Goal: Task Accomplishment & Management: Use online tool/utility

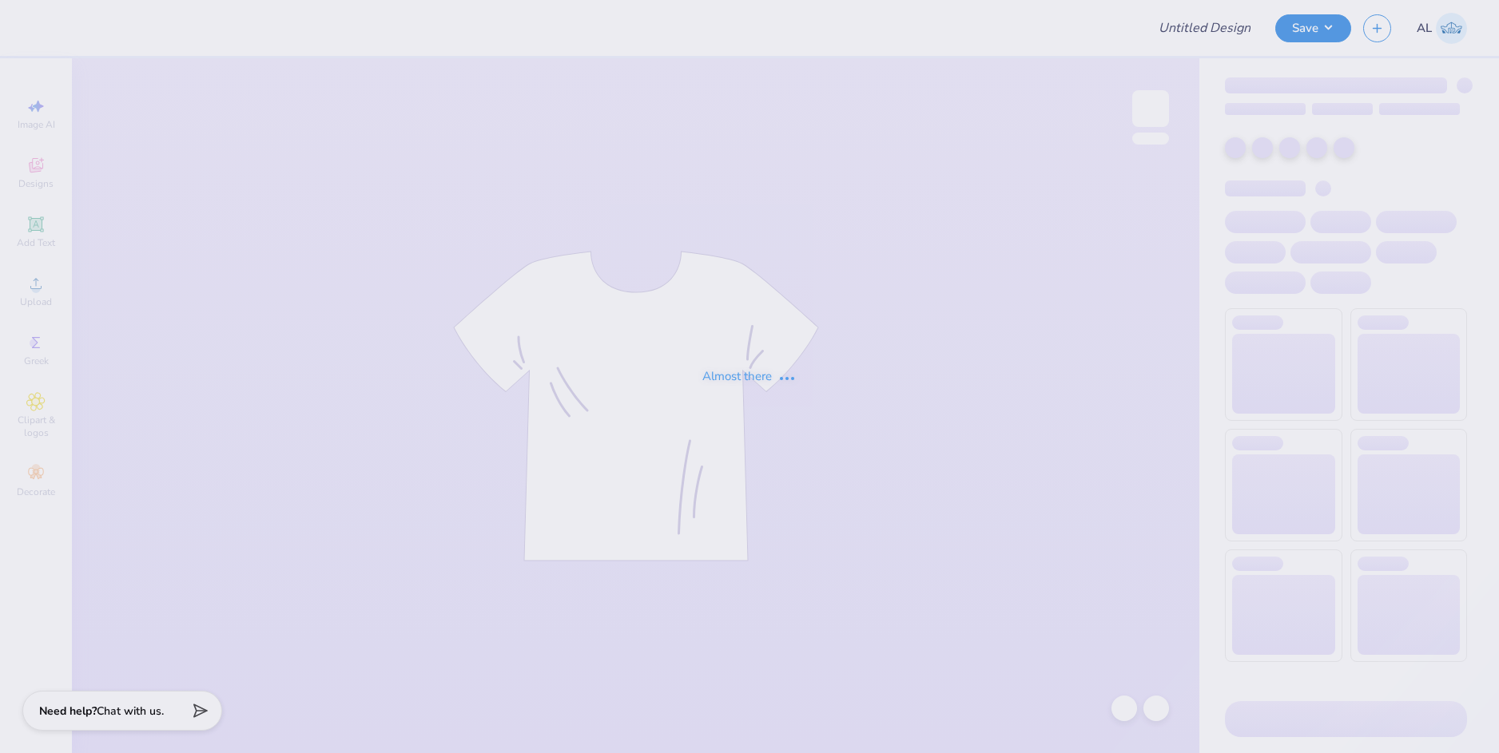
type input "First Order - Women In Law Organization at Southern Methodist Un"
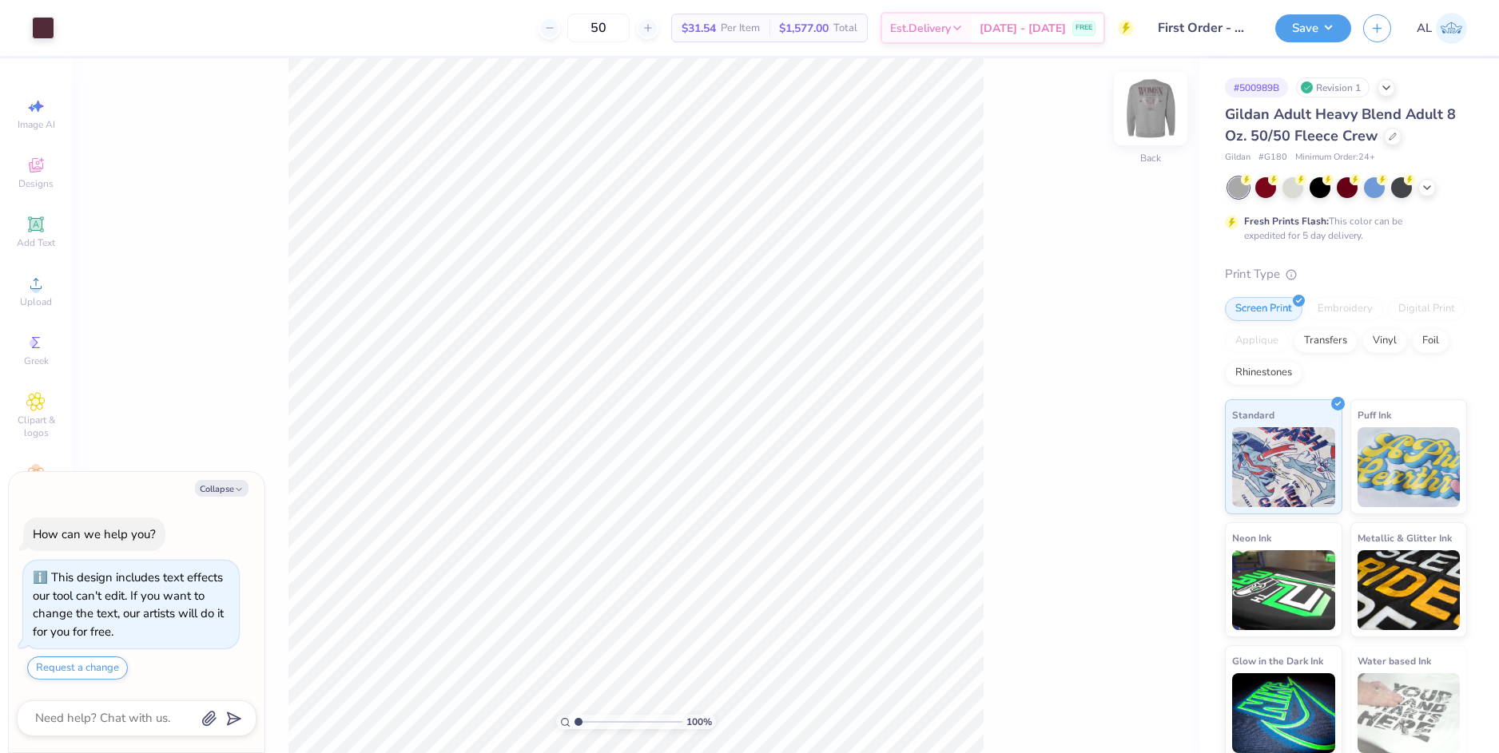
click at [1153, 107] on img at bounding box center [1150, 109] width 64 height 64
click at [38, 282] on icon at bounding box center [35, 283] width 19 height 19
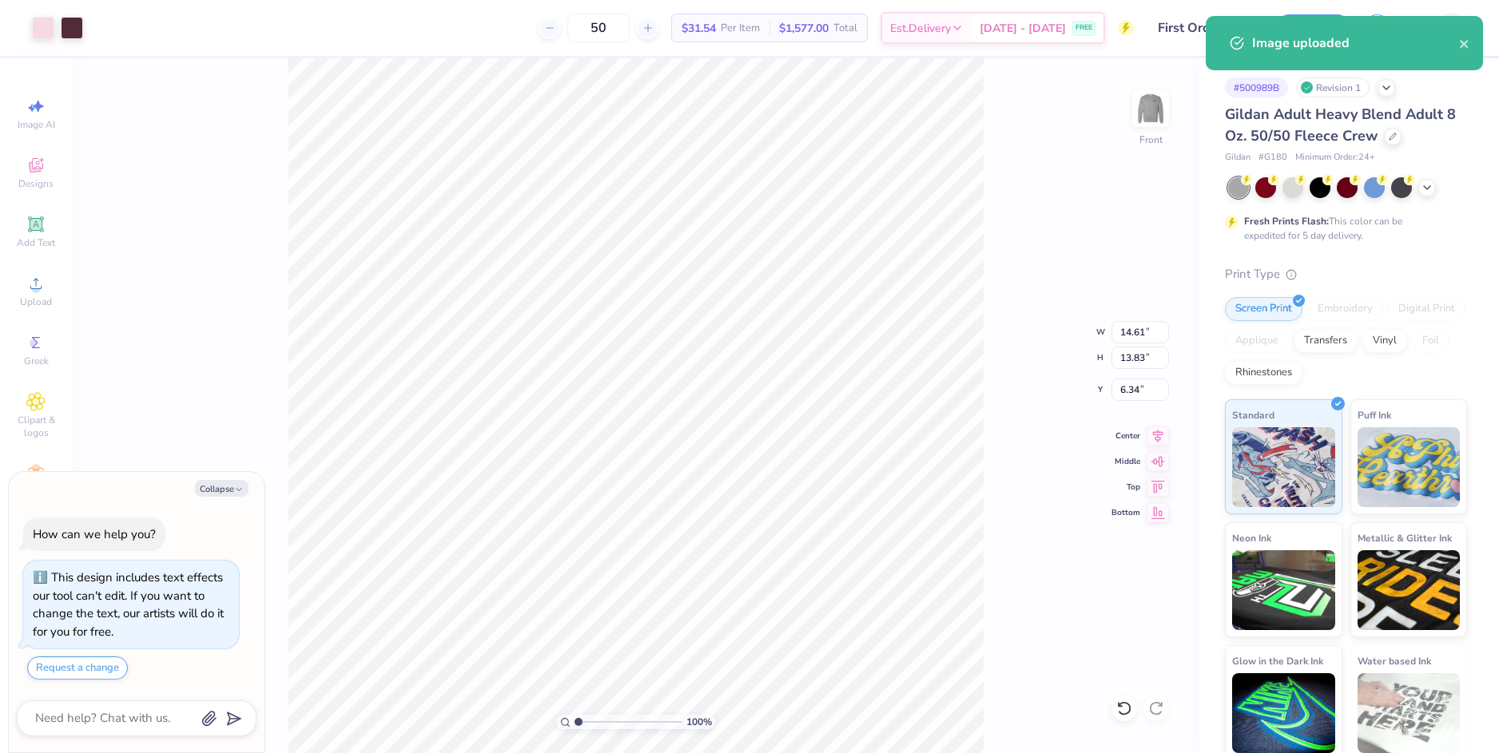
type textarea "x"
click at [1129, 327] on input "14.61" at bounding box center [1140, 332] width 58 height 22
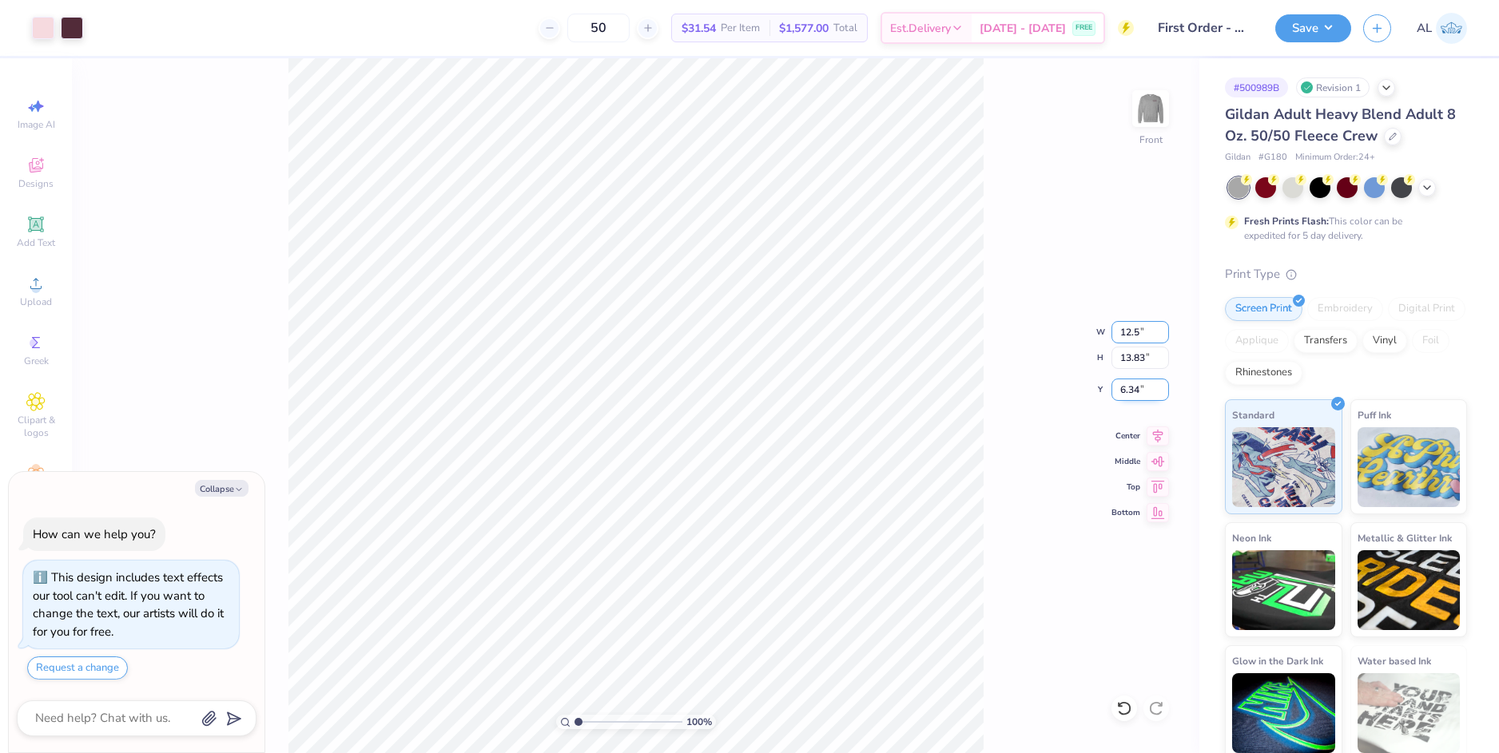
type input "12.5"
click at [1122, 385] on input "6.34" at bounding box center [1140, 390] width 58 height 22
type textarea "x"
type input "12.50"
type input "11.83"
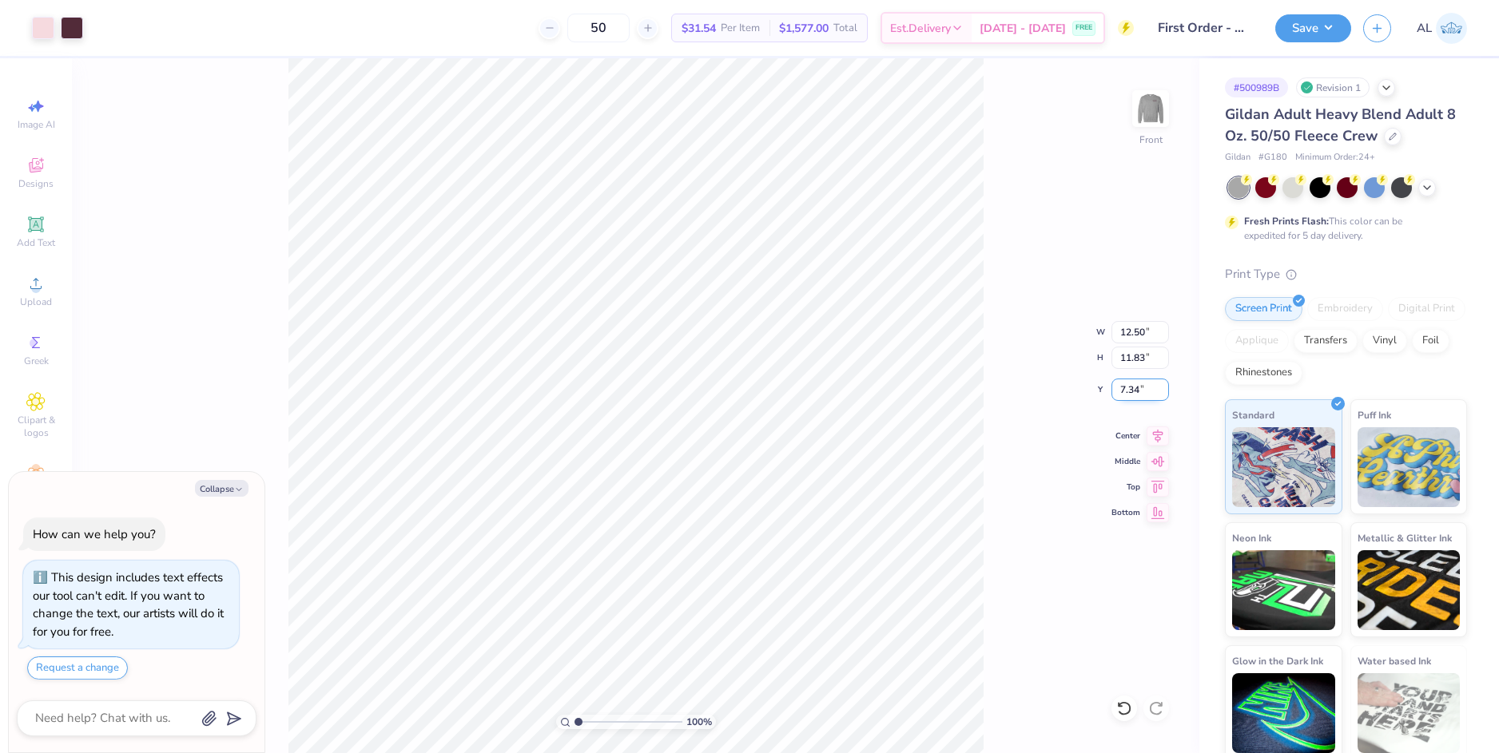
click at [1122, 385] on input "7.34" at bounding box center [1140, 390] width 58 height 22
type input "3"
click at [1130, 359] on input "11.83" at bounding box center [1140, 358] width 58 height 22
type textarea "x"
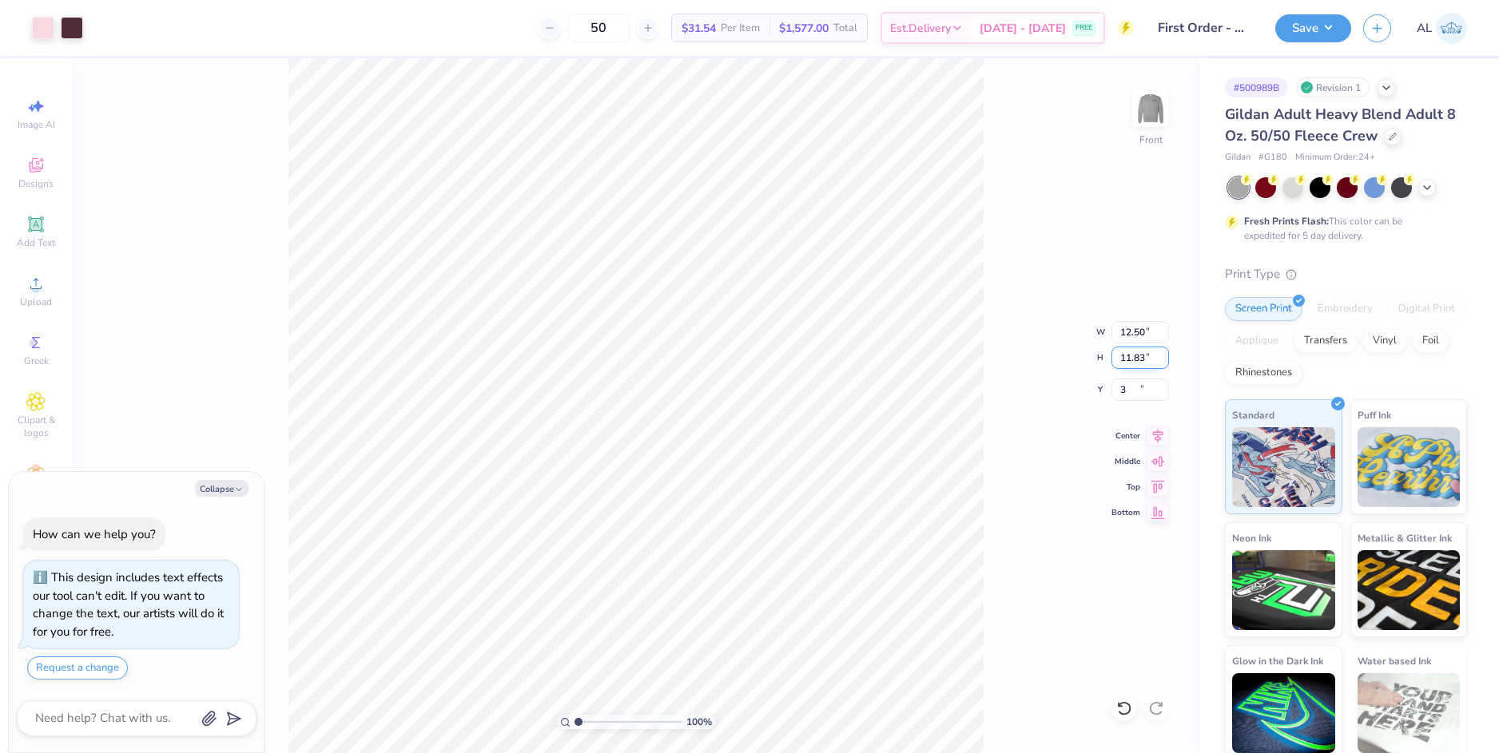
type input "3.00"
click at [987, 389] on div "100 % Front W 12.50 12.50 " H 11.83 11.83 " Y 3.00 3.00 " Center Middle Top Bot…" at bounding box center [635, 405] width 1127 height 695
click at [228, 491] on button "Collapse" at bounding box center [222, 488] width 54 height 17
type textarea "x"
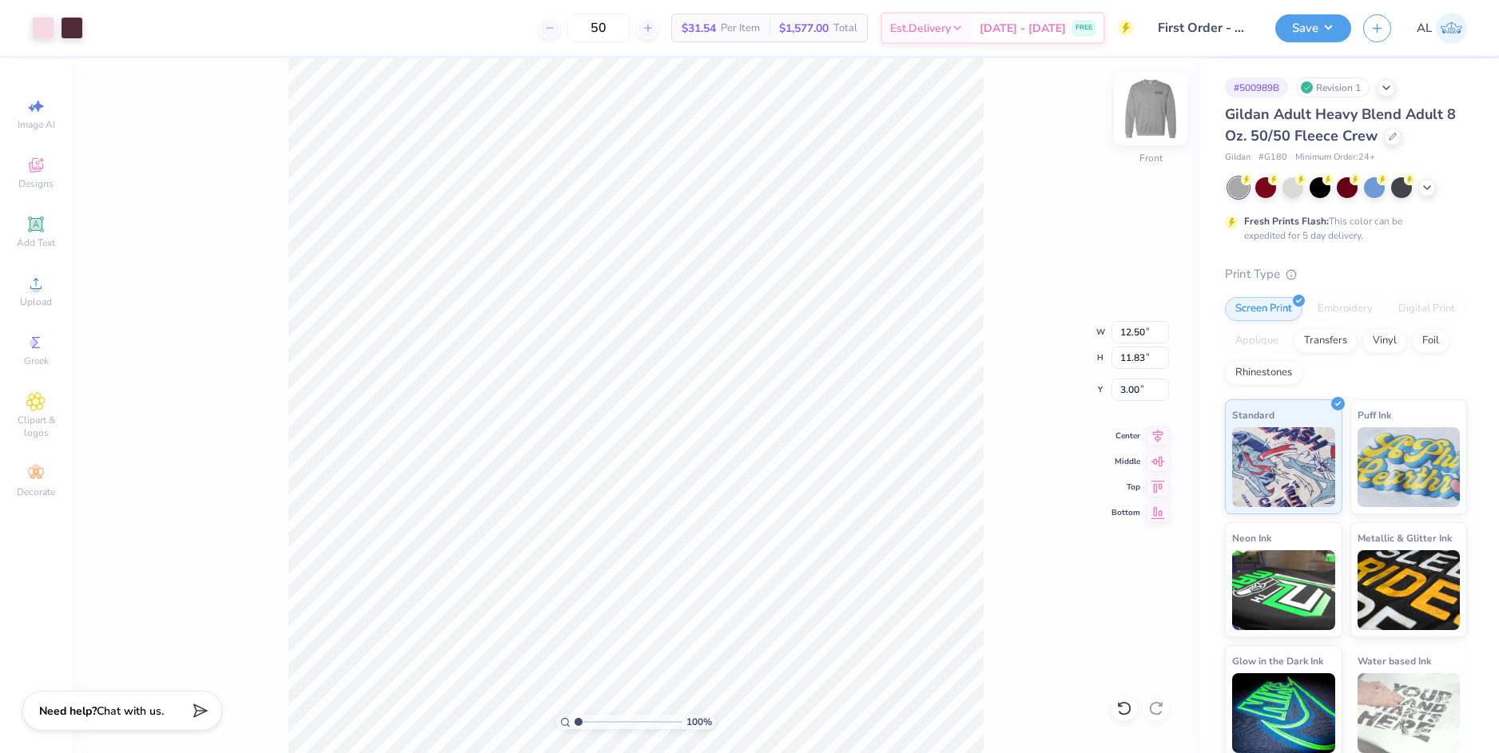
click at [1162, 109] on img at bounding box center [1150, 109] width 64 height 64
click at [1296, 34] on button "Save" at bounding box center [1313, 26] width 76 height 28
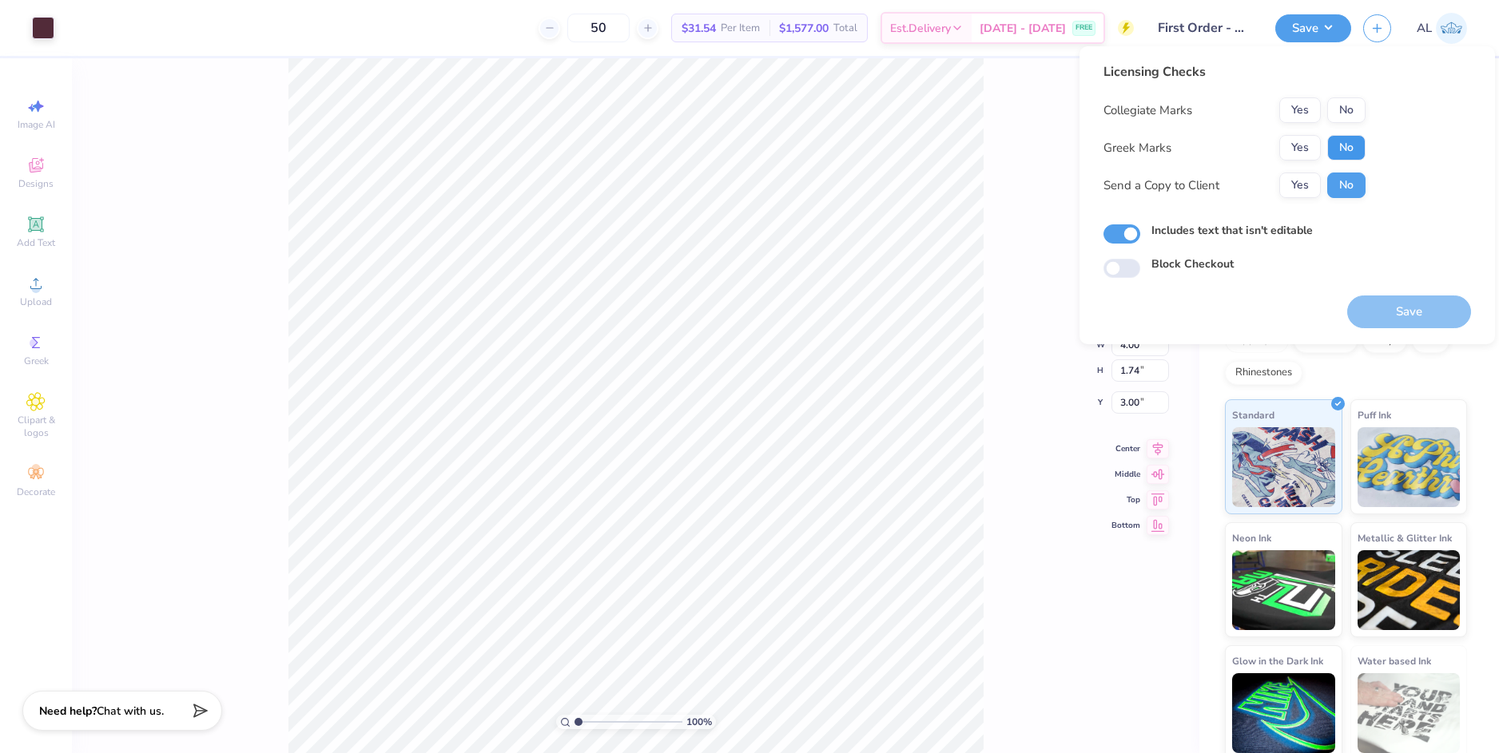
click at [1353, 142] on button "No" at bounding box center [1346, 148] width 38 height 26
click at [1306, 115] on button "Yes" at bounding box center [1300, 110] width 42 height 26
click at [1297, 189] on button "Yes" at bounding box center [1300, 186] width 42 height 26
click at [1398, 315] on button "Save" at bounding box center [1409, 312] width 124 height 33
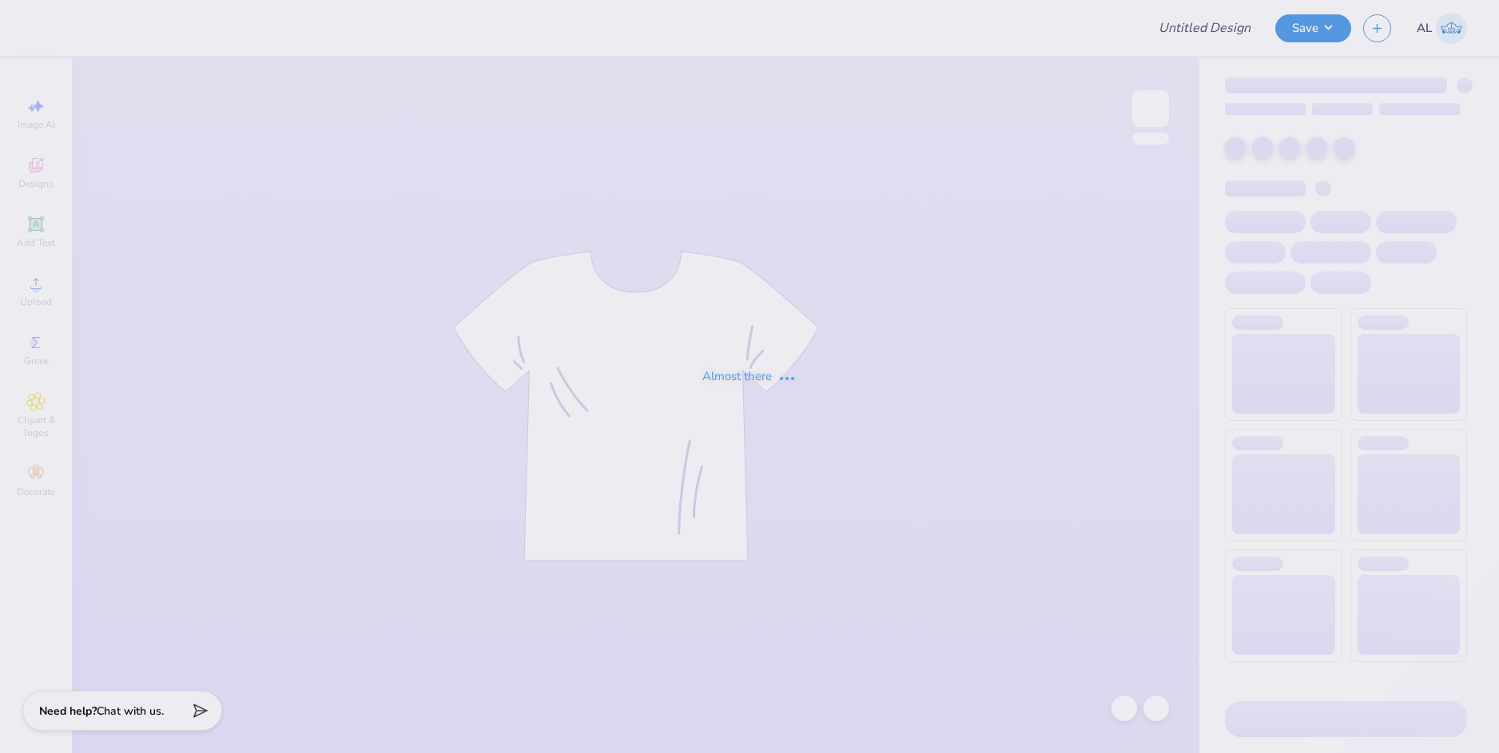
type input "camp AXO Final"
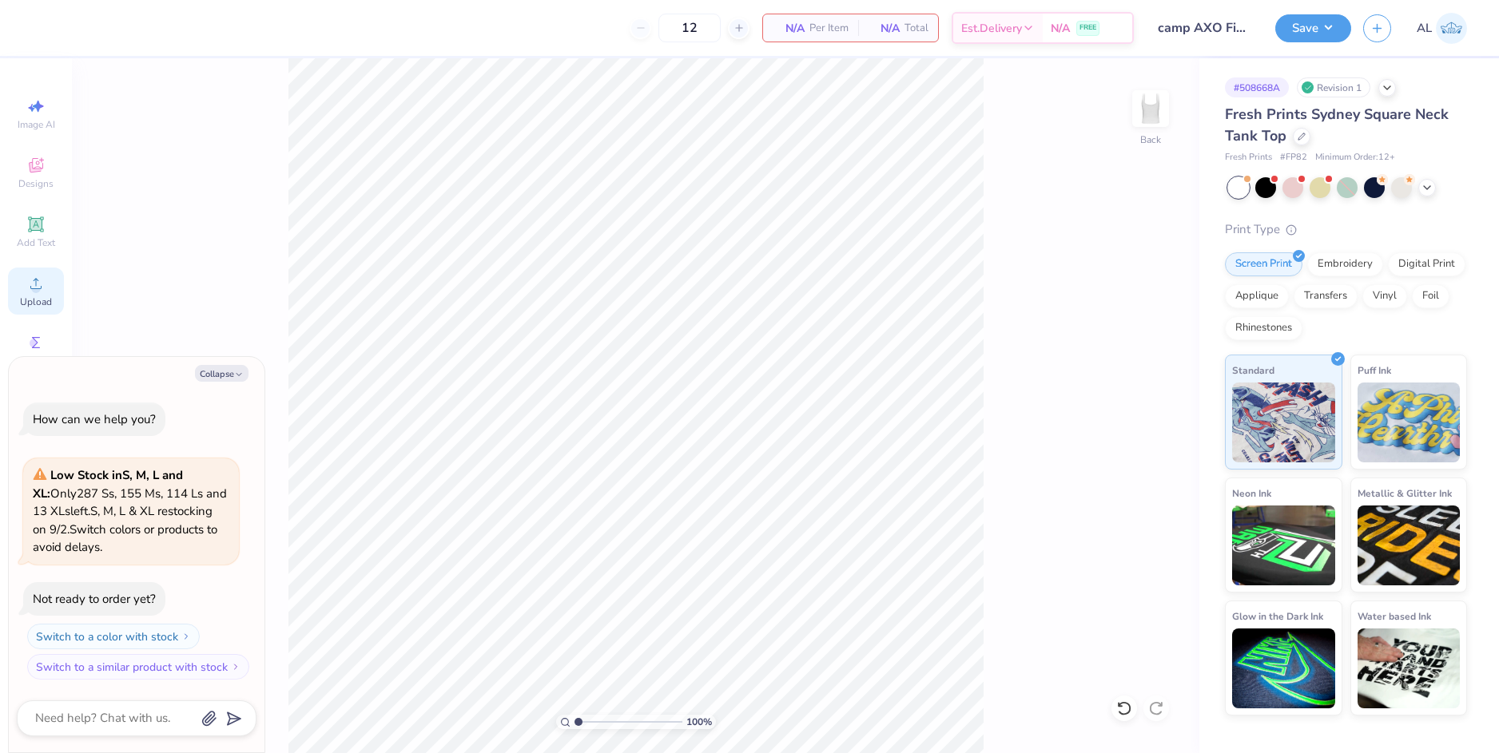
click at [42, 280] on icon at bounding box center [35, 283] width 19 height 19
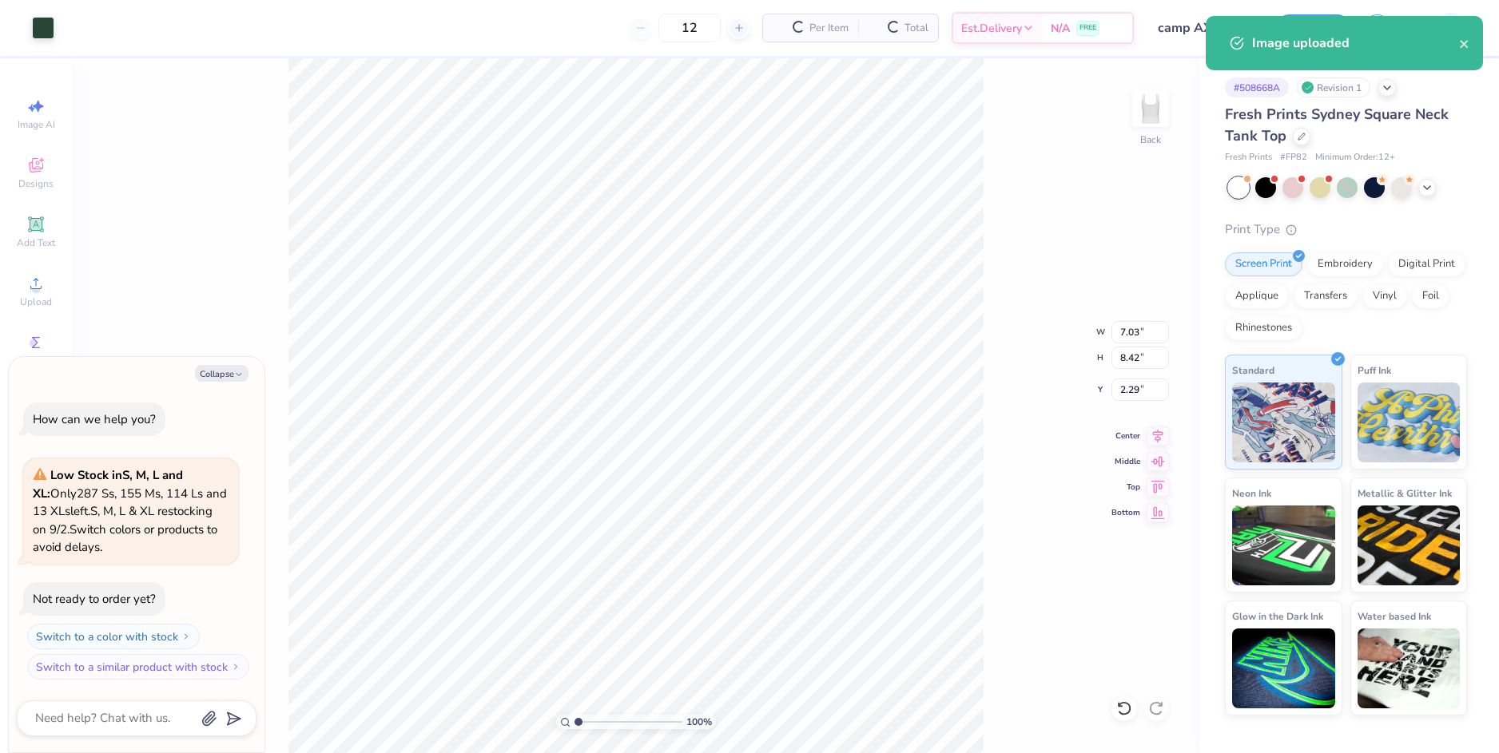
type textarea "x"
click at [1123, 331] on input "7.03" at bounding box center [1140, 332] width 58 height 22
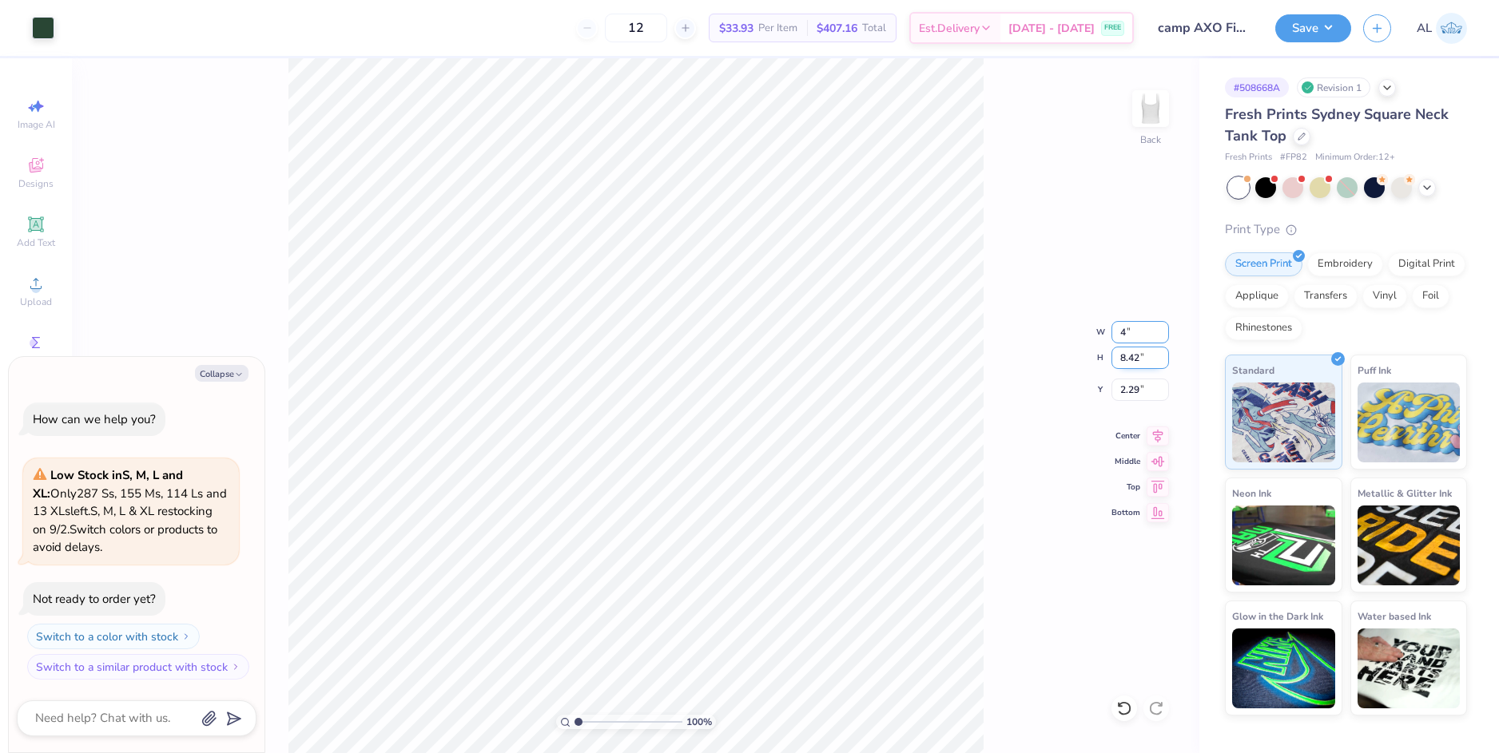
type input "4"
click at [1135, 356] on input "8.42" at bounding box center [1140, 358] width 58 height 22
type textarea "x"
type input "4.00"
type input "4.79"
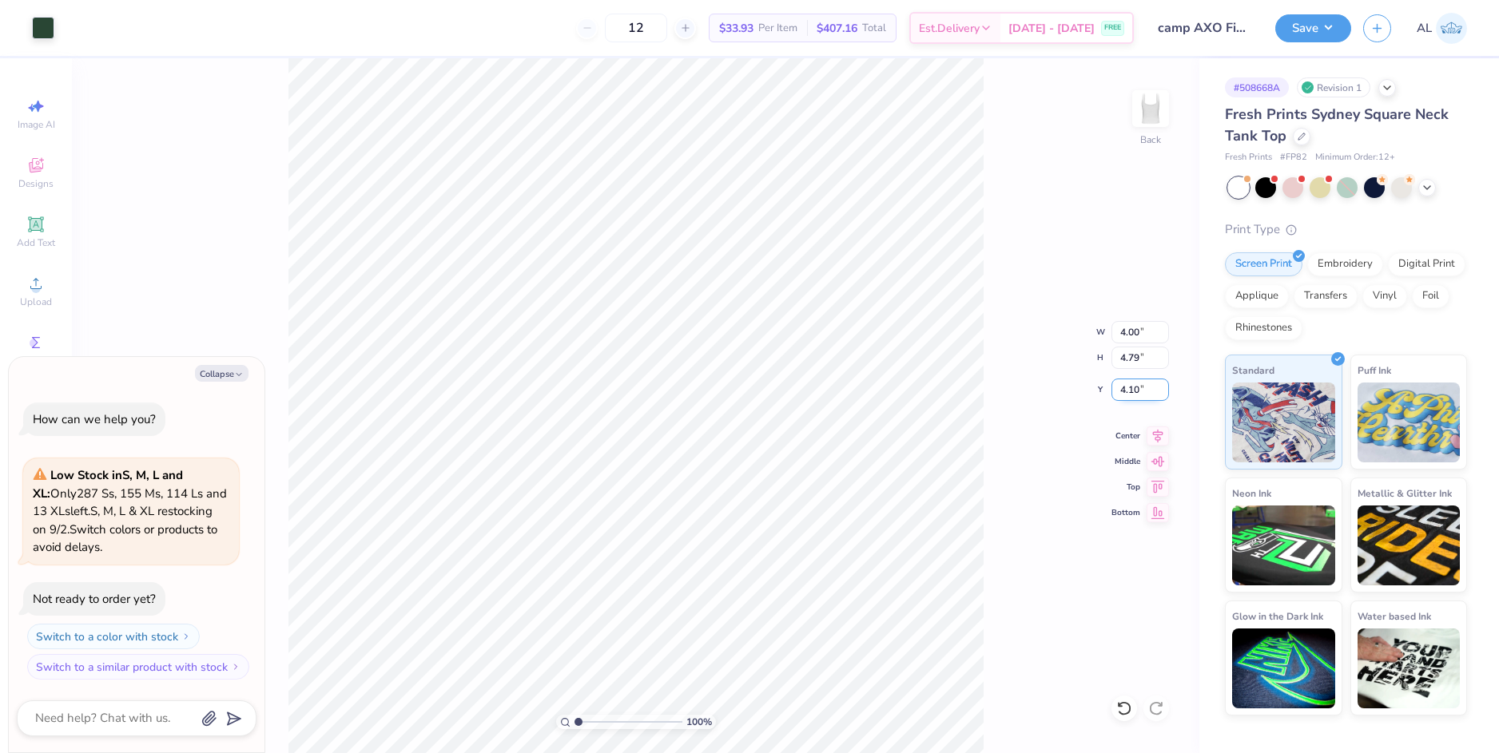
click at [1130, 393] on input "4.10" at bounding box center [1140, 390] width 58 height 22
type input "1"
click at [1136, 363] on input "4.79" at bounding box center [1140, 358] width 58 height 22
type textarea "x"
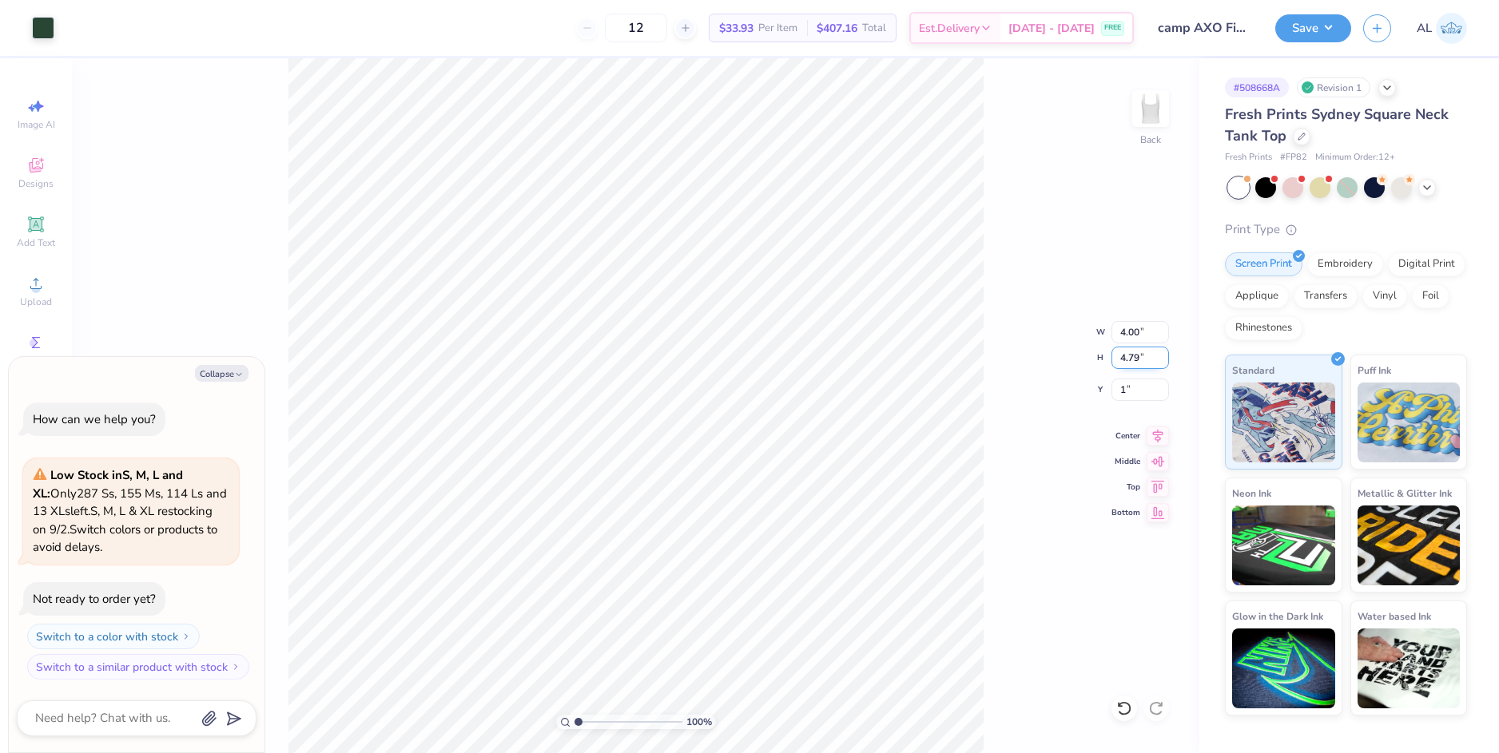
type input "1.00"
click at [221, 371] on button "Collapse" at bounding box center [222, 373] width 54 height 17
type textarea "x"
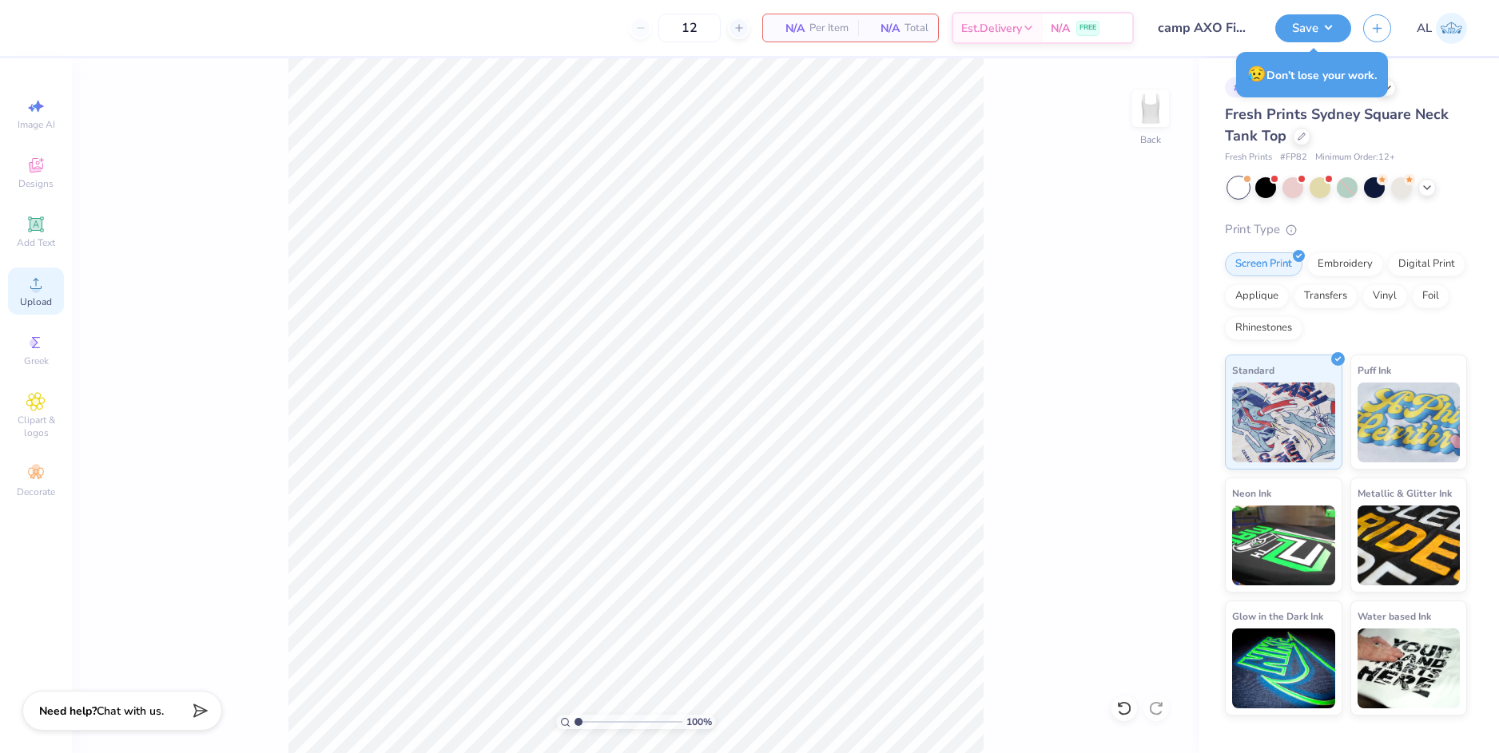
click at [50, 293] on div "Upload" at bounding box center [36, 291] width 56 height 47
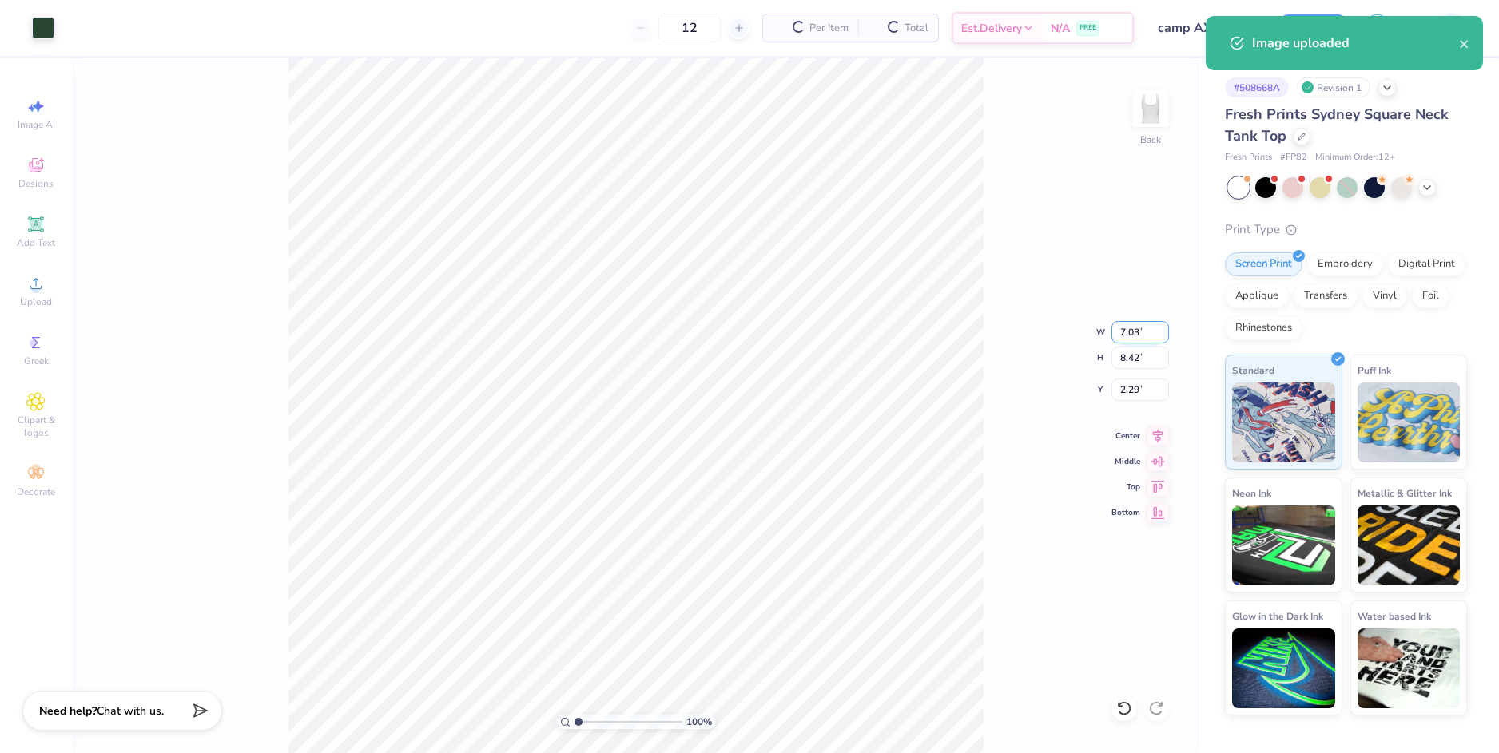
click at [1123, 338] on input "7.03" at bounding box center [1140, 332] width 58 height 22
click at [1132, 387] on input "2.29" at bounding box center [1140, 390] width 58 height 22
type input "4.00"
type input "4.79"
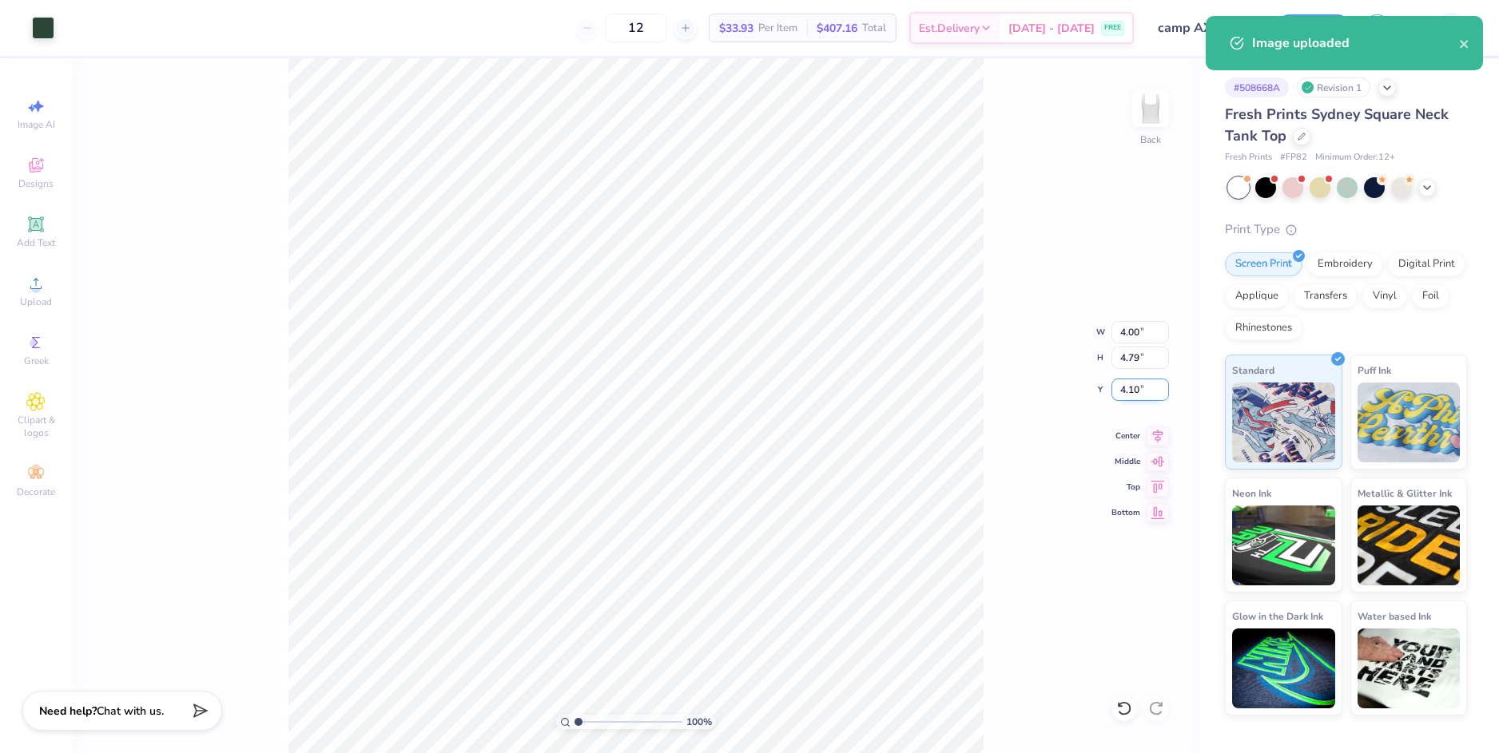
click at [1130, 388] on input "4.10" at bounding box center [1140, 390] width 58 height 22
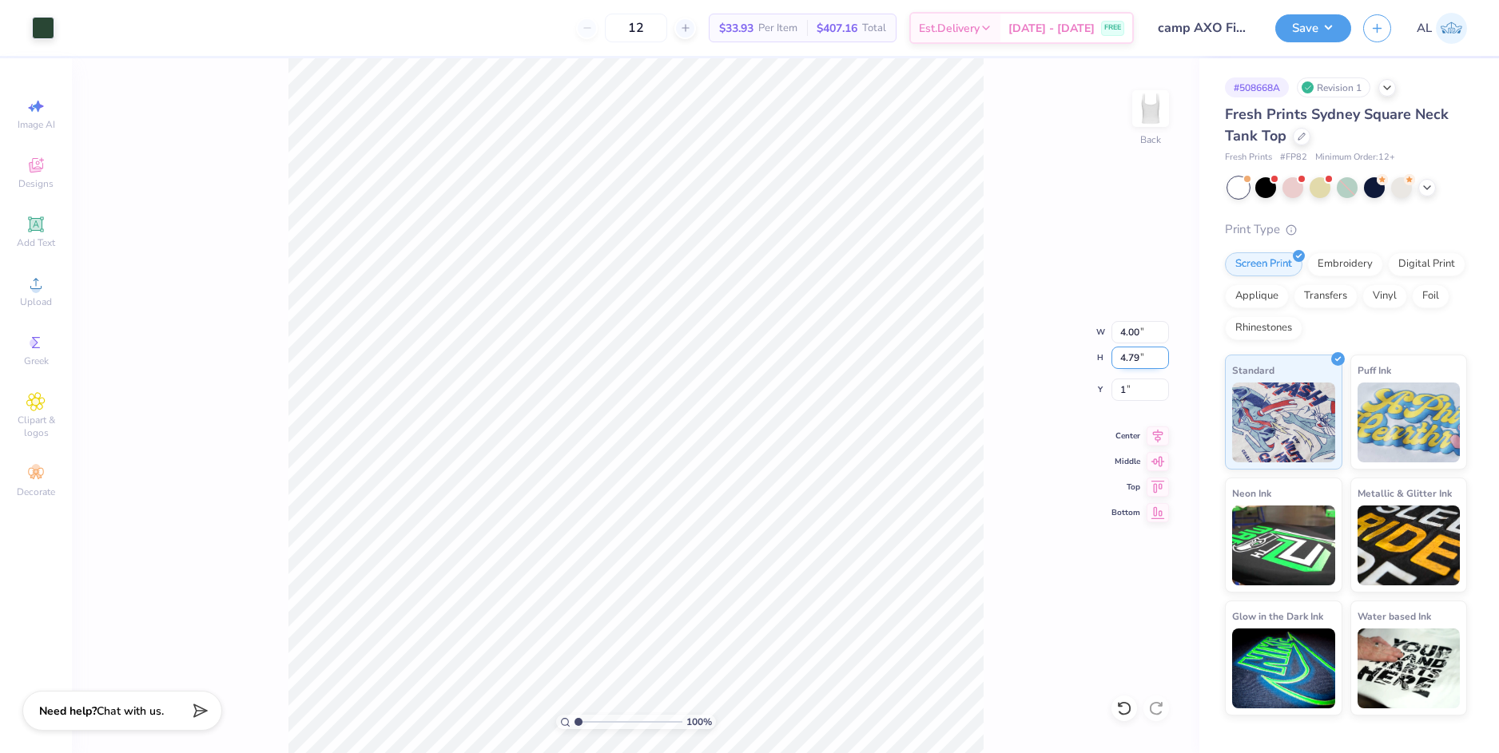
click at [1130, 358] on input "4.79" at bounding box center [1140, 358] width 58 height 22
type input "1.00"
click at [1007, 383] on div "100 % Back W 4.00 4.00 " H 4.79 4.79 " Y 1.00 1.00 " Center Middle Top Bottom" at bounding box center [635, 405] width 1127 height 695
click at [1317, 30] on button "Save" at bounding box center [1313, 26] width 76 height 28
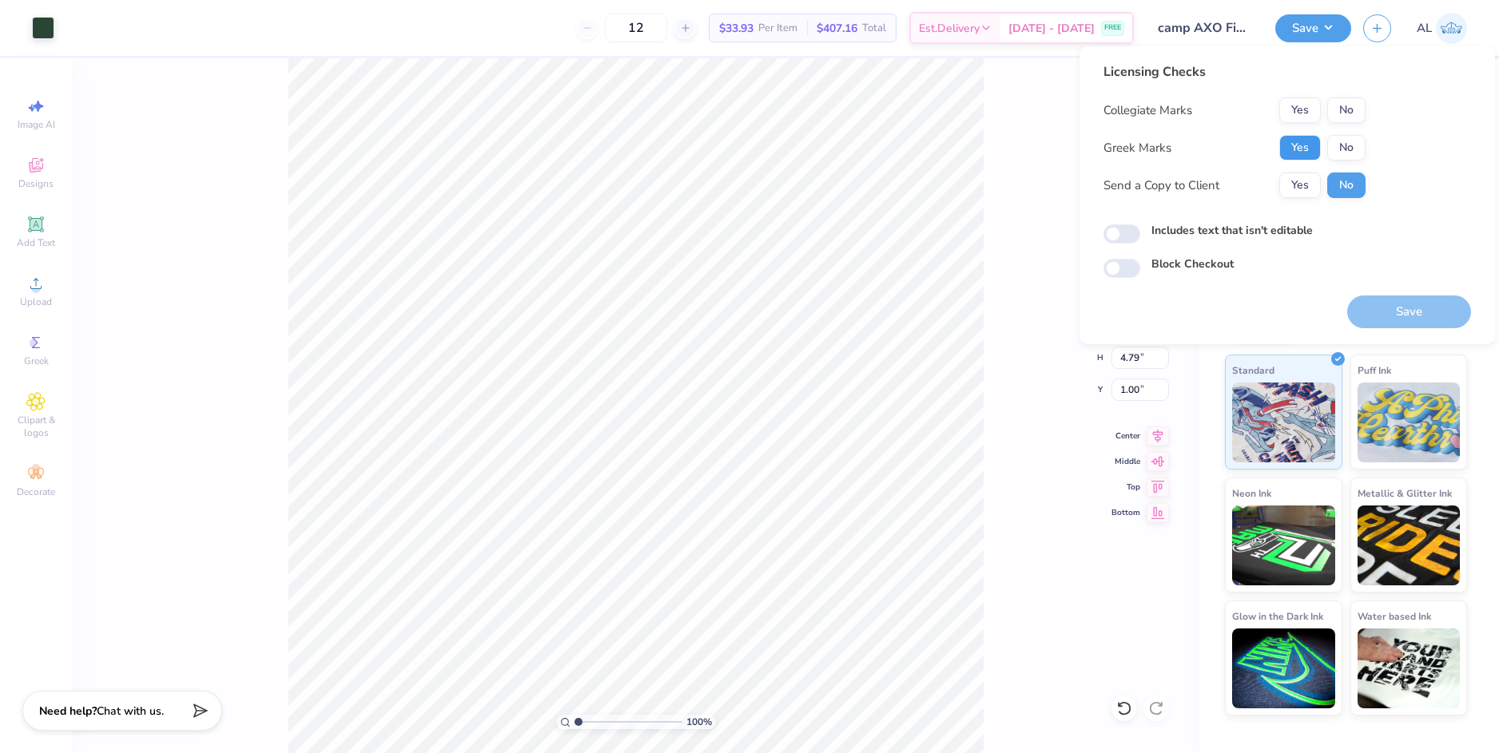
click at [1306, 142] on button "Yes" at bounding box center [1300, 148] width 42 height 26
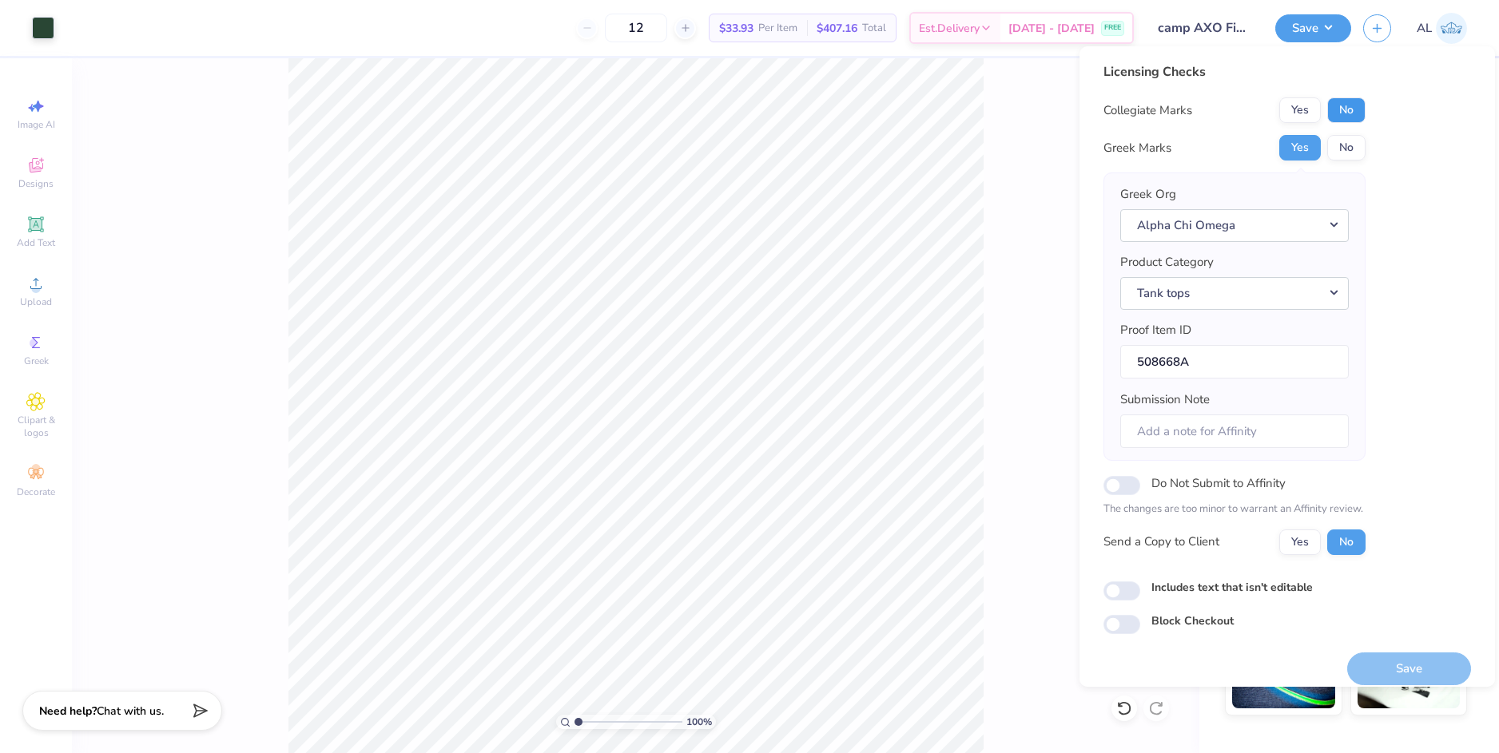
click at [1349, 104] on button "No" at bounding box center [1346, 110] width 38 height 26
click at [1302, 542] on button "Yes" at bounding box center [1300, 543] width 42 height 26
click at [1398, 666] on button "Save" at bounding box center [1409, 669] width 124 height 33
